Goal: Task Accomplishment & Management: Manage account settings

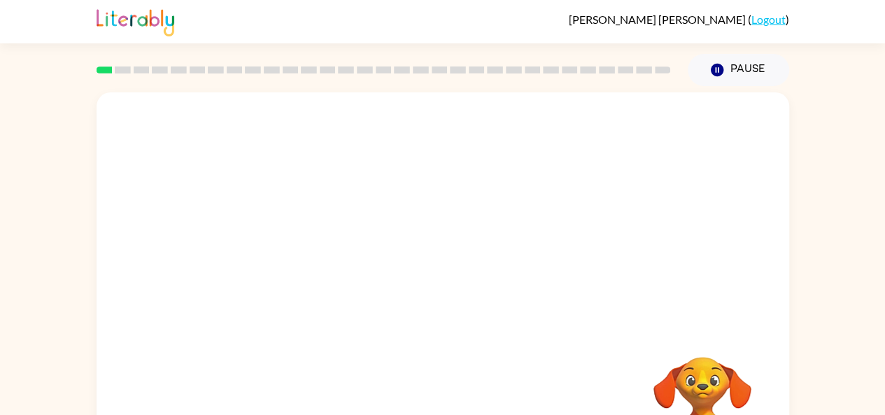
click at [283, 23] on div "[PERSON_NAME] ( Logout )" at bounding box center [443, 21] width 692 height 43
click at [768, 19] on link "Logout" at bounding box center [768, 19] width 34 height 13
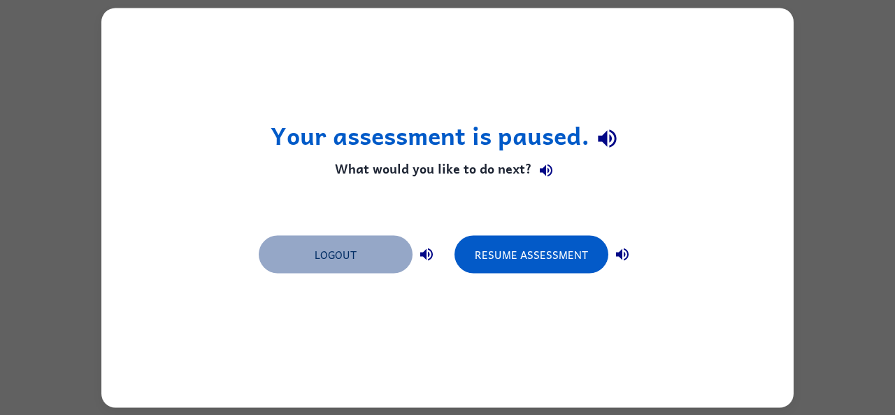
click at [333, 255] on button "Logout" at bounding box center [336, 254] width 154 height 38
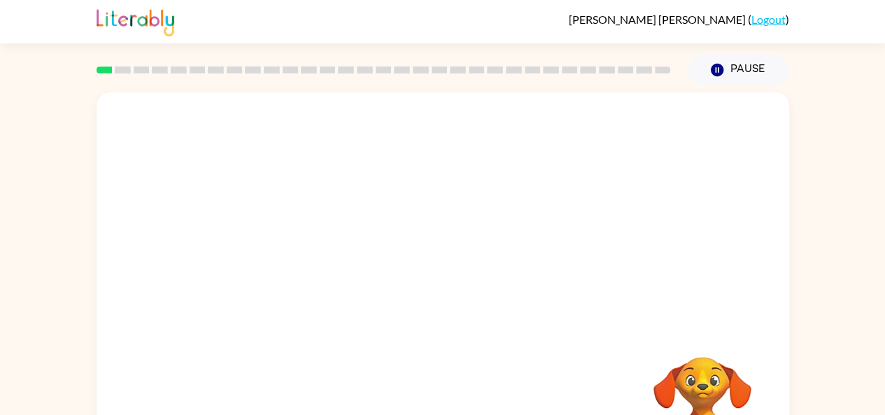
click at [769, 19] on link "Logout" at bounding box center [768, 19] width 34 height 13
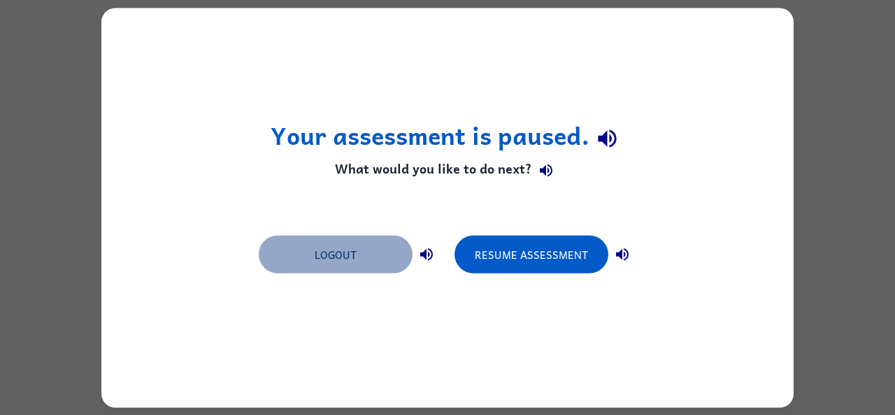
click at [315, 252] on button "Logout" at bounding box center [336, 254] width 154 height 38
